Goal: Information Seeking & Learning: Learn about a topic

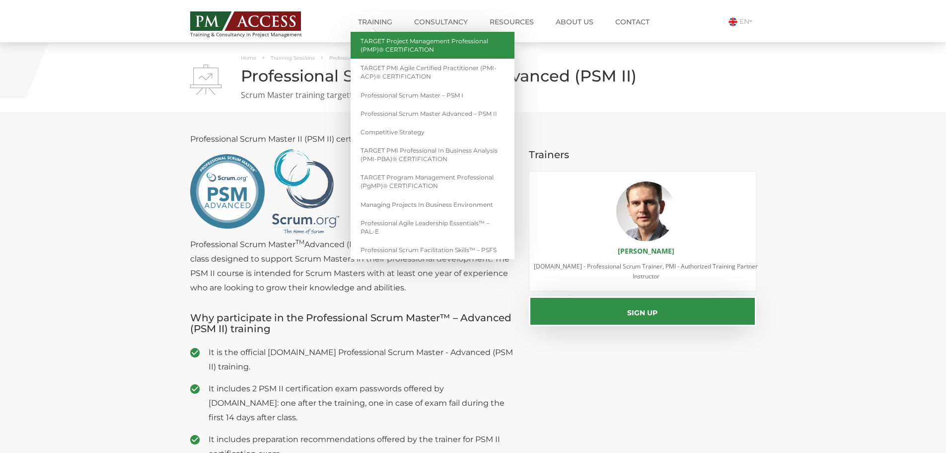
click at [394, 46] on link "TARGET Project Management Professional (PMP)® CERTIFICATION" at bounding box center [433, 45] width 164 height 27
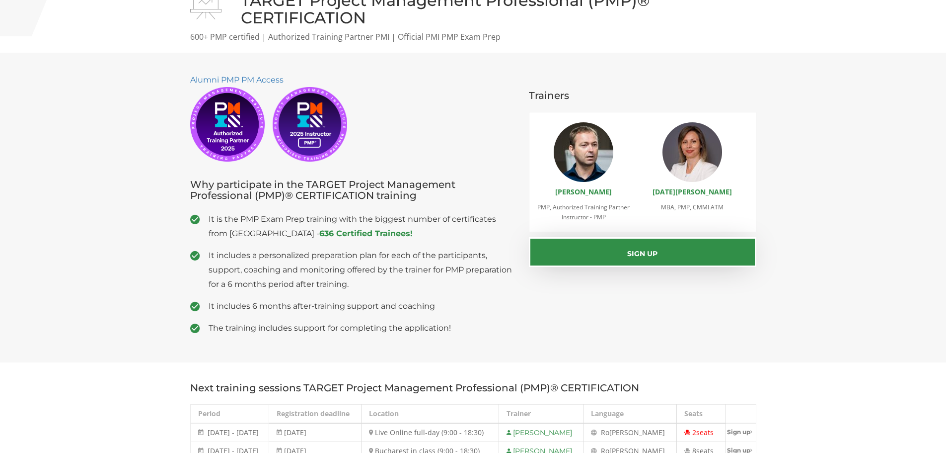
scroll to position [298, 0]
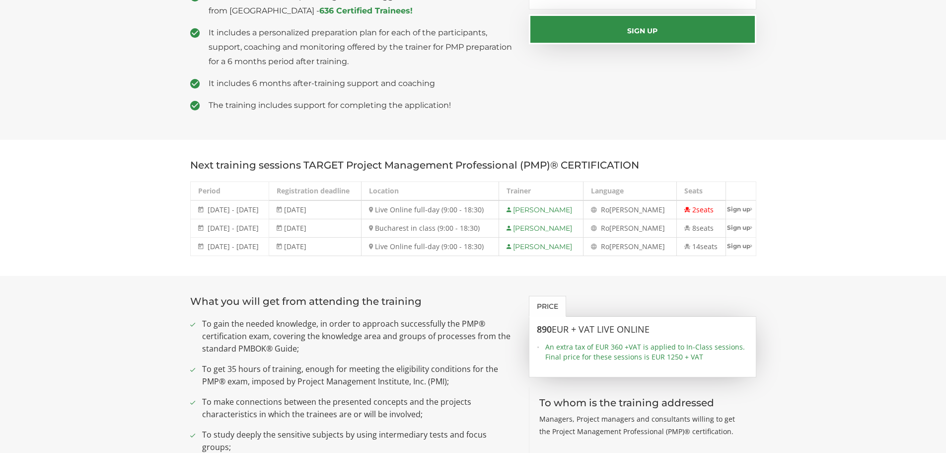
click at [644, 209] on span "[PERSON_NAME]" at bounding box center [638, 209] width 56 height 9
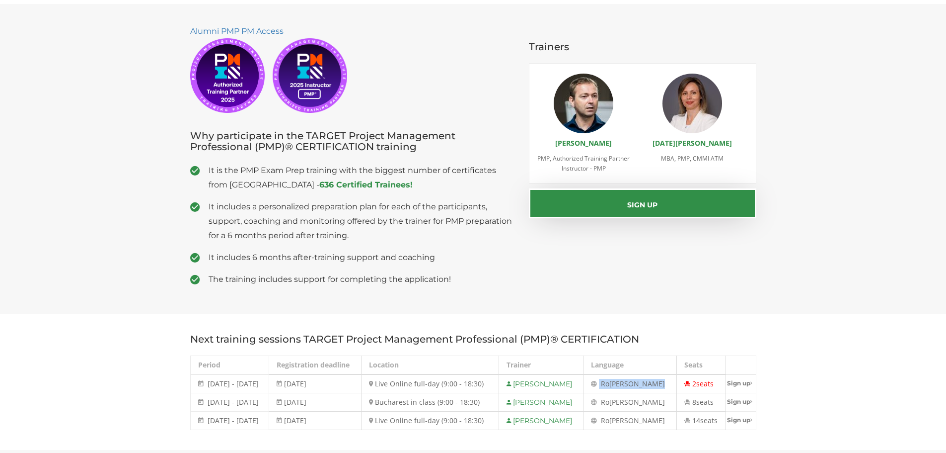
scroll to position [0, 0]
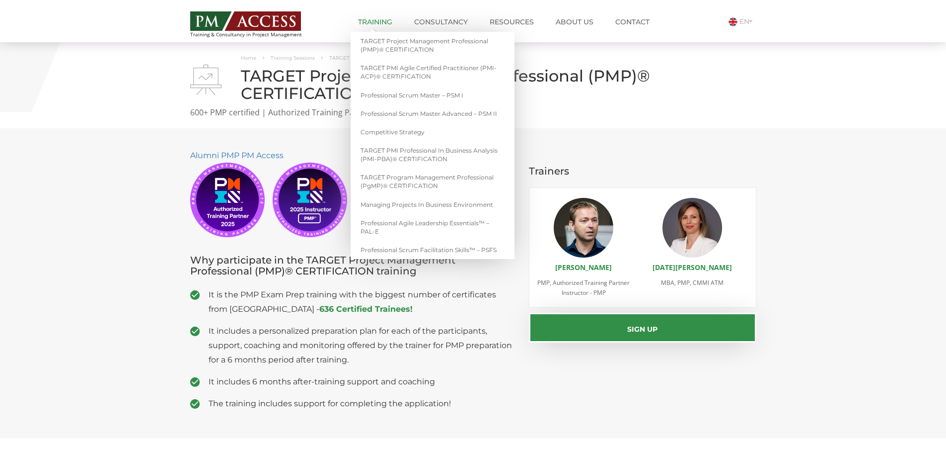
click at [375, 20] on link "Training" at bounding box center [375, 22] width 49 height 20
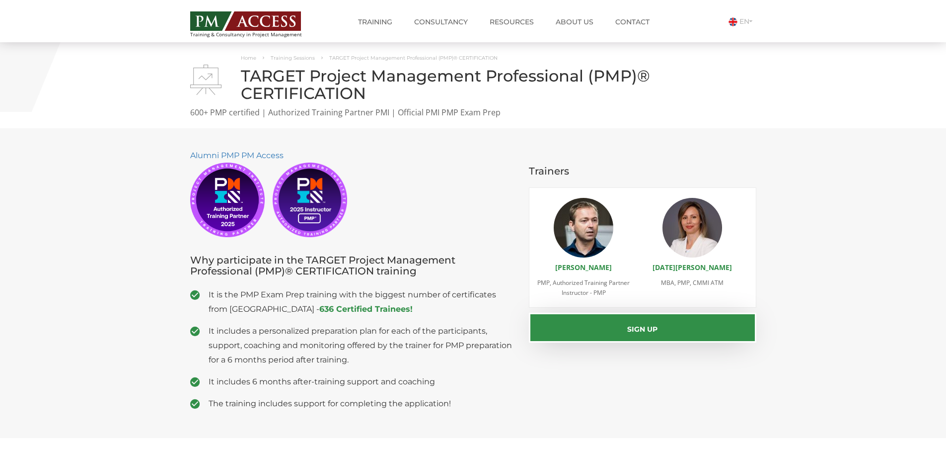
click at [294, 19] on img at bounding box center [245, 20] width 111 height 19
